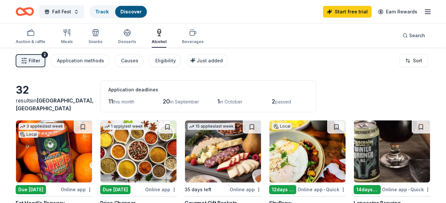
scroll to position [229, 0]
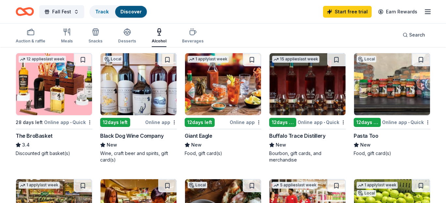
scroll to position [196, 0]
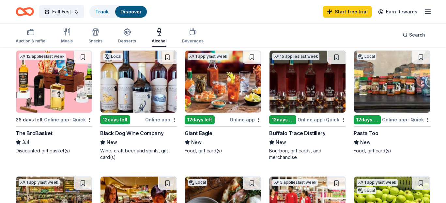
click at [226, 131] on div "Giant Eagle" at bounding box center [223, 133] width 77 height 8
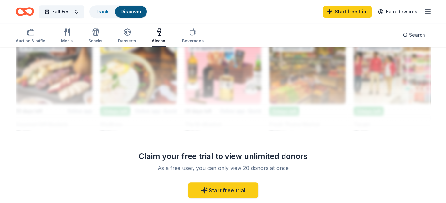
scroll to position [609, 0]
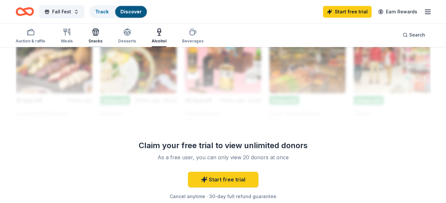
click at [97, 33] on icon "button" at bounding box center [96, 33] width 6 height 5
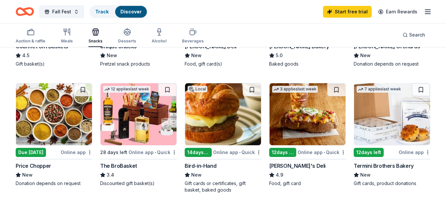
scroll to position [283, 0]
drag, startPoint x: 25, startPoint y: 36, endPoint x: 51, endPoint y: 44, distance: 26.9
click at [25, 36] on div "Auction & raffle" at bounding box center [31, 36] width 30 height 16
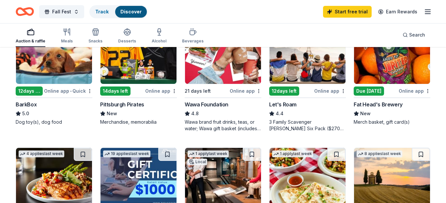
scroll to position [229, 0]
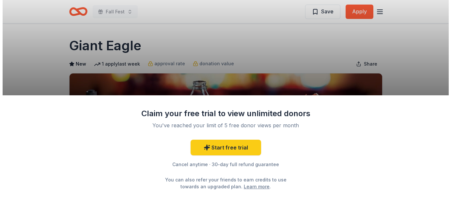
scroll to position [33, 0]
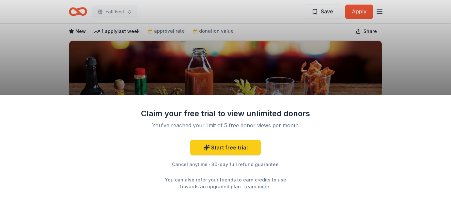
click at [403, 60] on div "Claim your free trial to view unlimited donors You've reached your limit of 5 f…" at bounding box center [225, 101] width 451 height 203
click at [402, 65] on div "Claim your free trial to view unlimited donors You've reached your limit of 5 f…" at bounding box center [225, 101] width 451 height 203
click at [251, 186] on link "Learn more" at bounding box center [257, 186] width 26 height 7
click at [426, 46] on div "Claim your free trial to view unlimited donors You've reached your limit of 5 f…" at bounding box center [225, 101] width 451 height 203
click at [361, 9] on div "Claim your free trial to view unlimited donors You've reached your limit of 5 f…" at bounding box center [225, 101] width 451 height 203
